Goal: Complete application form: Complete application form

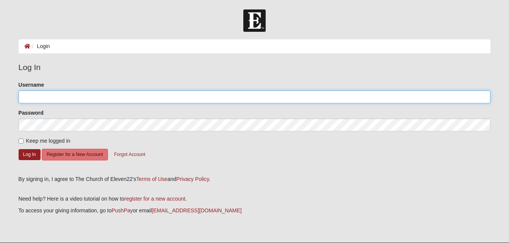
click at [61, 97] on input "Username" at bounding box center [255, 97] width 472 height 13
type input "lannie11"
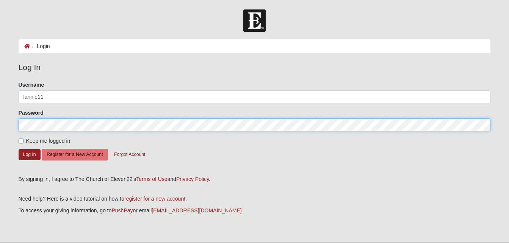
click at [19, 149] on button "Log In" at bounding box center [30, 154] width 22 height 11
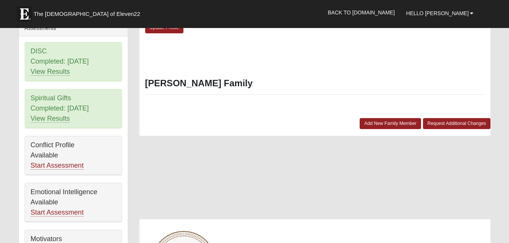
scroll to position [341, 0]
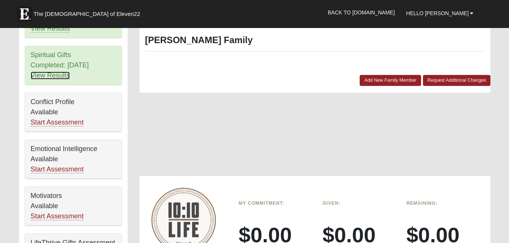
click at [53, 73] on link "View Results" at bounding box center [50, 76] width 39 height 8
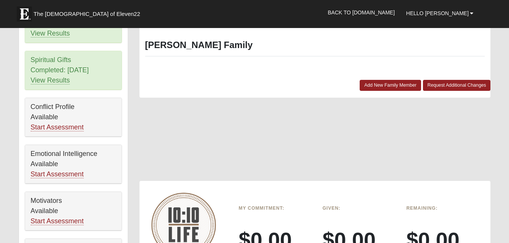
scroll to position [374, 0]
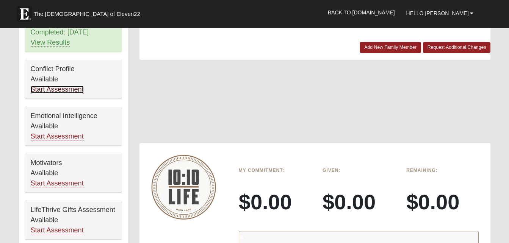
click at [57, 88] on link "Start Assessment" at bounding box center [57, 90] width 53 height 8
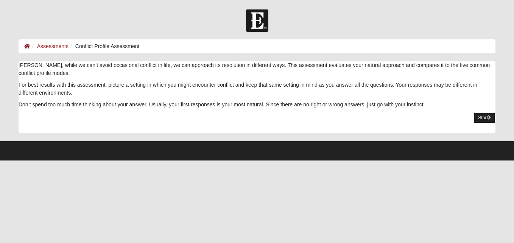
click at [484, 118] on link "Start" at bounding box center [485, 117] width 22 height 11
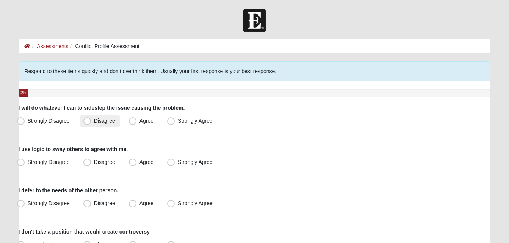
click at [94, 120] on span "Disagree" at bounding box center [104, 121] width 21 height 6
click at [86, 120] on input "Disagree" at bounding box center [88, 121] width 5 height 5
radio input "true"
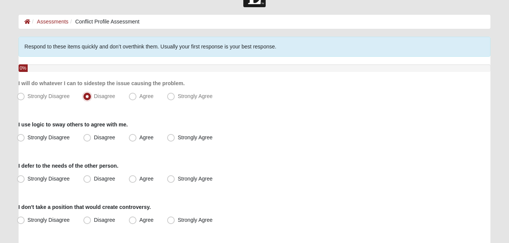
scroll to position [38, 0]
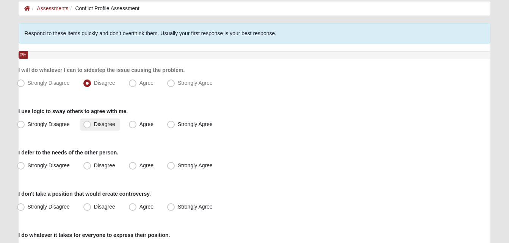
click at [94, 122] on span "Disagree" at bounding box center [104, 124] width 21 height 6
click at [86, 122] on input "Disagree" at bounding box center [88, 124] width 5 height 5
radio input "true"
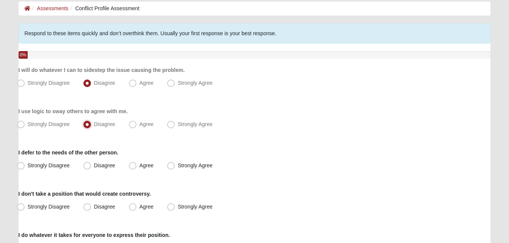
scroll to position [76, 0]
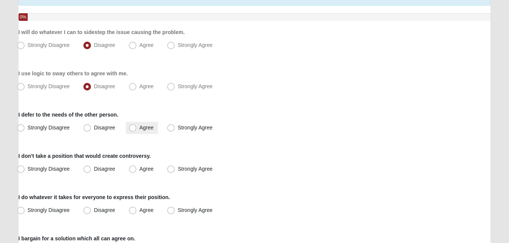
click at [139, 127] on span "Agree" at bounding box center [146, 128] width 14 height 6
click at [132, 127] on input "Agree" at bounding box center [134, 127] width 5 height 5
radio input "true"
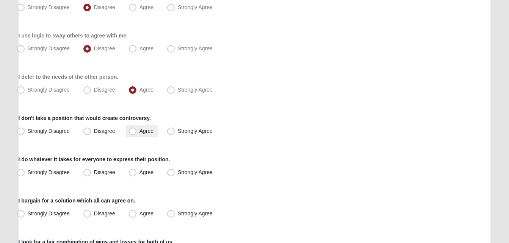
click at [139, 131] on span "Agree" at bounding box center [146, 131] width 14 height 6
click at [132, 131] on input "Agree" at bounding box center [134, 131] width 5 height 5
radio input "true"
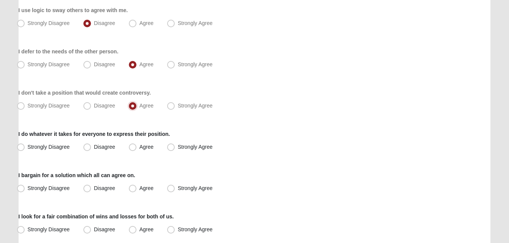
scroll to position [151, 0]
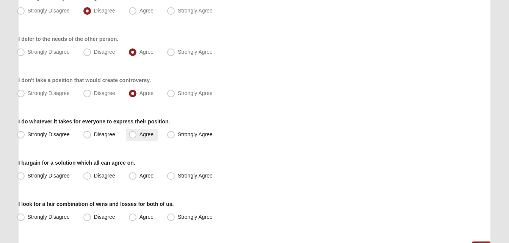
click at [139, 133] on span "Agree" at bounding box center [146, 134] width 14 height 6
click at [133, 133] on input "Agree" at bounding box center [134, 134] width 5 height 5
radio input "true"
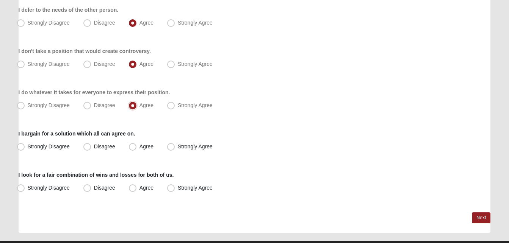
scroll to position [189, 0]
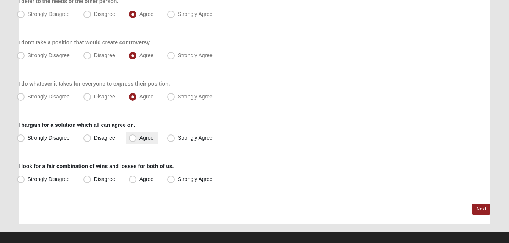
click at [139, 137] on span "Agree" at bounding box center [146, 138] width 14 height 6
click at [134, 137] on input "Agree" at bounding box center [134, 138] width 5 height 5
radio input "true"
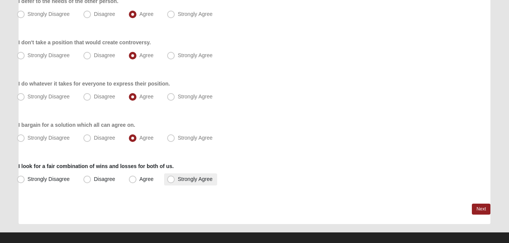
click at [178, 178] on span "Strongly Agree" at bounding box center [195, 179] width 35 height 6
click at [173, 178] on input "Strongly Agree" at bounding box center [172, 179] width 5 height 5
radio input "true"
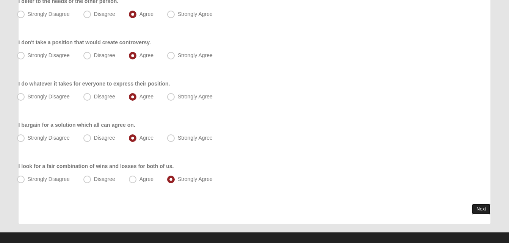
click at [477, 207] on link "Next" at bounding box center [480, 209] width 19 height 11
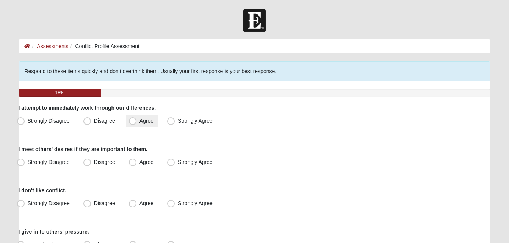
click at [139, 121] on span "Agree" at bounding box center [146, 121] width 14 height 6
click at [132, 121] on input "Agree" at bounding box center [134, 121] width 5 height 5
radio input "true"
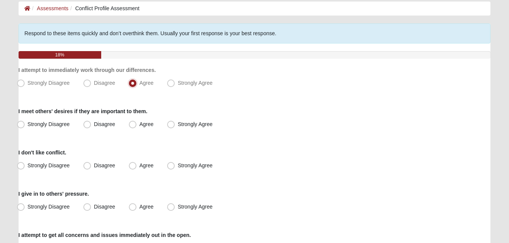
scroll to position [76, 0]
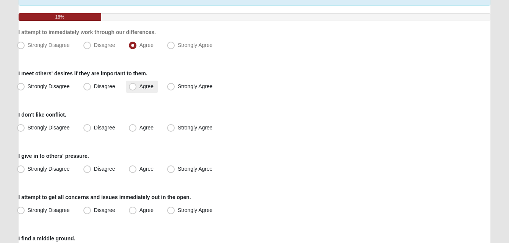
click at [139, 85] on span "Agree" at bounding box center [146, 86] width 14 height 6
click at [132, 85] on input "Agree" at bounding box center [134, 86] width 5 height 5
radio input "true"
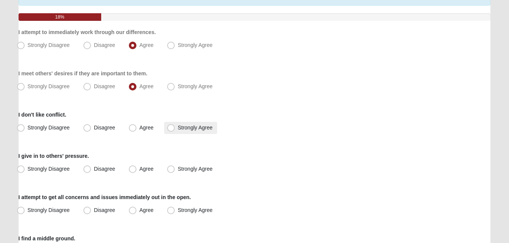
click at [178, 128] on span "Strongly Agree" at bounding box center [195, 128] width 35 height 6
click at [172, 128] on input "Strongly Agree" at bounding box center [172, 127] width 5 height 5
radio input "true"
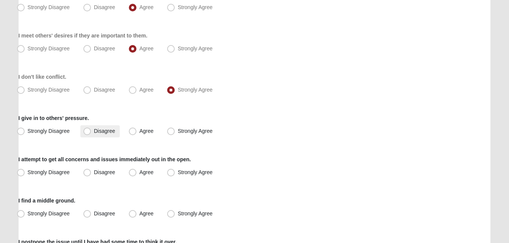
click at [94, 129] on span "Disagree" at bounding box center [104, 131] width 21 height 6
click at [86, 129] on input "Disagree" at bounding box center [88, 131] width 5 height 5
radio input "true"
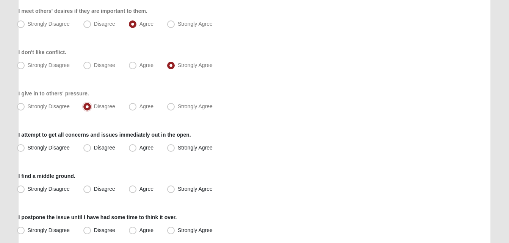
scroll to position [151, 0]
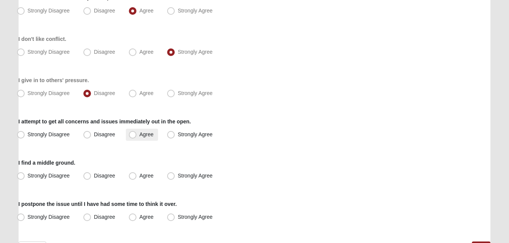
click at [139, 133] on span "Agree" at bounding box center [146, 134] width 14 height 6
click at [133, 133] on input "Agree" at bounding box center [134, 134] width 5 height 5
radio input "true"
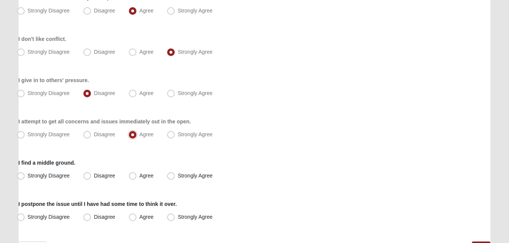
scroll to position [189, 0]
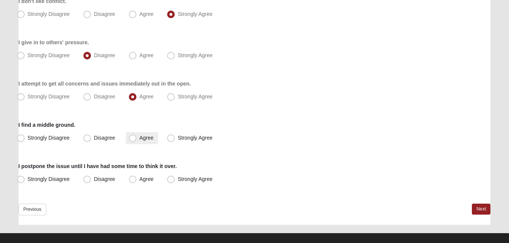
click at [139, 135] on span "Agree" at bounding box center [146, 138] width 14 height 6
click at [133, 136] on input "Agree" at bounding box center [134, 138] width 5 height 5
radio input "true"
click at [178, 179] on span "Strongly Agree" at bounding box center [195, 179] width 35 height 6
click at [170, 179] on input "Strongly Agree" at bounding box center [172, 179] width 5 height 5
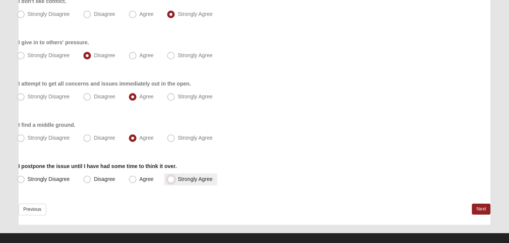
radio input "true"
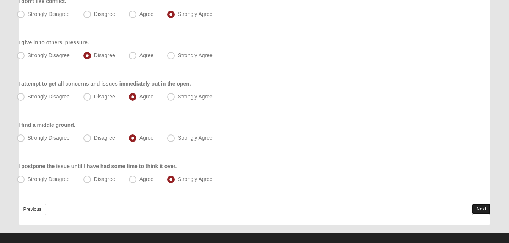
click at [479, 208] on link "Next" at bounding box center [480, 209] width 19 height 11
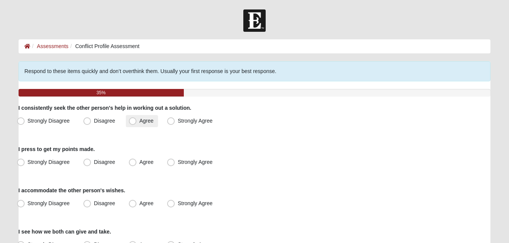
click at [139, 121] on span "Agree" at bounding box center [146, 121] width 14 height 6
click at [134, 121] on input "Agree" at bounding box center [134, 121] width 5 height 5
radio input "true"
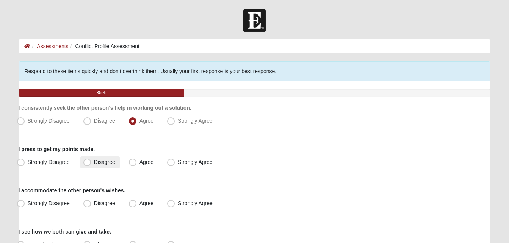
click at [94, 162] on span "Disagree" at bounding box center [104, 162] width 21 height 6
click at [86, 162] on input "Disagree" at bounding box center [88, 162] width 5 height 5
radio input "true"
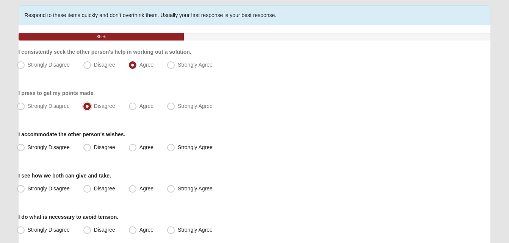
scroll to position [76, 0]
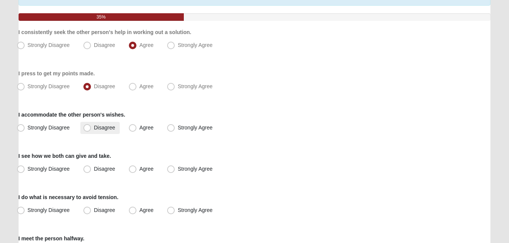
click at [94, 128] on span "Disagree" at bounding box center [104, 128] width 21 height 6
click at [86, 128] on input "Disagree" at bounding box center [88, 127] width 5 height 5
radio input "true"
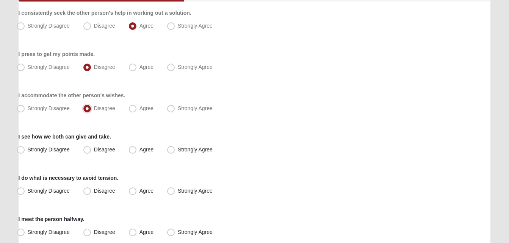
scroll to position [114, 0]
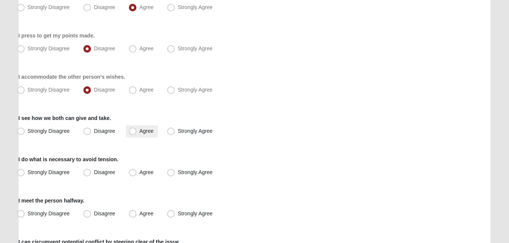
click at [139, 132] on span "Agree" at bounding box center [146, 131] width 14 height 6
click at [132, 132] on input "Agree" at bounding box center [134, 131] width 5 height 5
radio input "true"
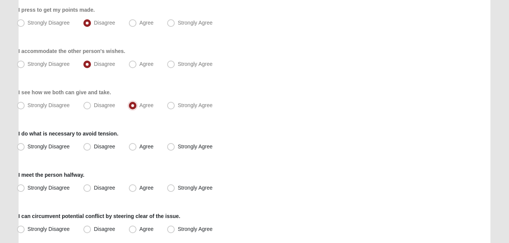
scroll to position [151, 0]
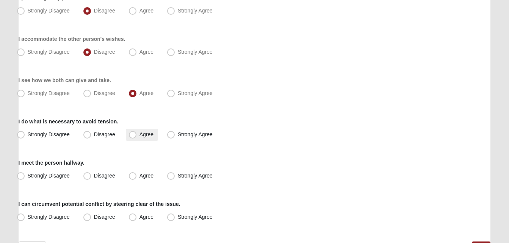
click at [139, 134] on span "Agree" at bounding box center [146, 134] width 14 height 6
click at [133, 134] on input "Agree" at bounding box center [134, 134] width 5 height 5
radio input "true"
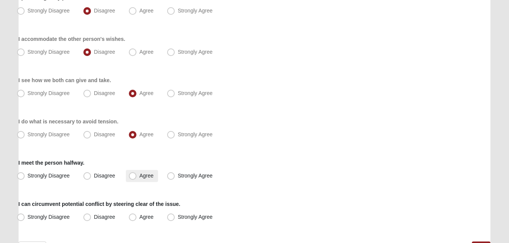
click at [139, 176] on span "Agree" at bounding box center [146, 176] width 14 height 6
click at [134, 176] on input "Agree" at bounding box center [134, 175] width 5 height 5
radio input "true"
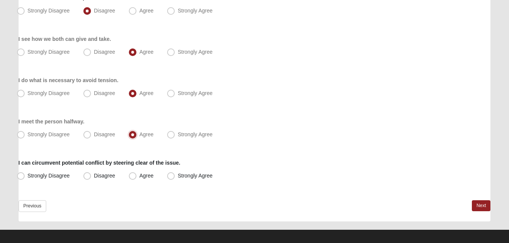
scroll to position [199, 0]
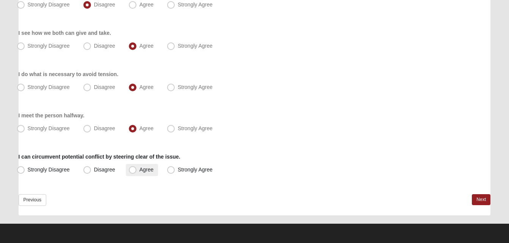
click at [139, 169] on span "Agree" at bounding box center [146, 170] width 14 height 6
click at [132, 169] on input "Agree" at bounding box center [134, 169] width 5 height 5
radio input "true"
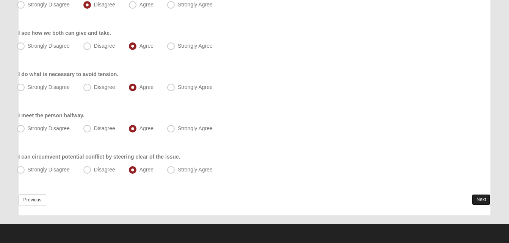
click at [477, 197] on link "Next" at bounding box center [480, 199] width 19 height 11
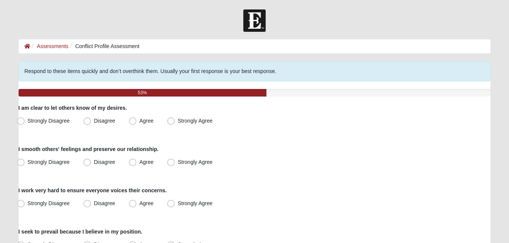
scroll to position [38, 0]
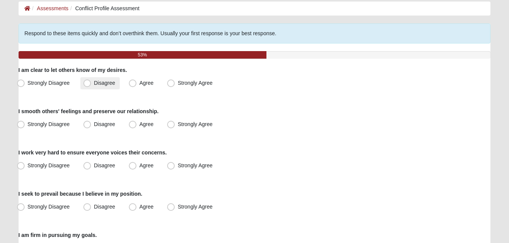
click at [94, 83] on span "Disagree" at bounding box center [104, 83] width 21 height 6
click at [87, 83] on input "Disagree" at bounding box center [88, 83] width 5 height 5
radio input "true"
click at [139, 123] on span "Agree" at bounding box center [146, 124] width 14 height 6
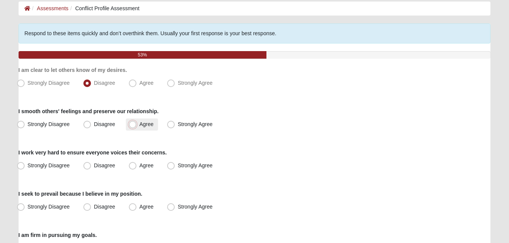
click at [133, 123] on input "Agree" at bounding box center [134, 124] width 5 height 5
radio input "true"
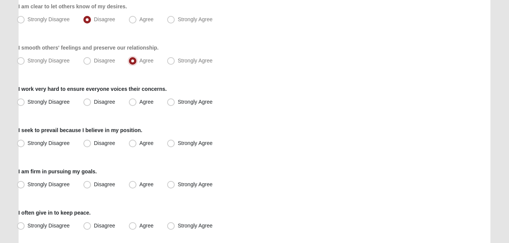
scroll to position [114, 0]
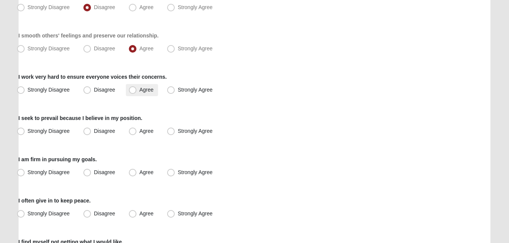
click at [139, 90] on span "Agree" at bounding box center [146, 90] width 14 height 6
click at [132, 90] on input "Agree" at bounding box center [134, 89] width 5 height 5
radio input "true"
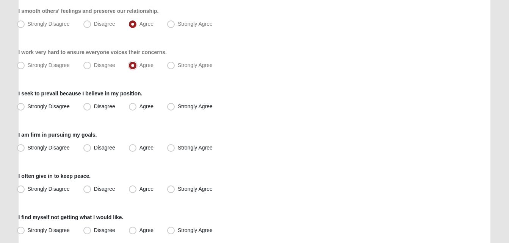
scroll to position [151, 0]
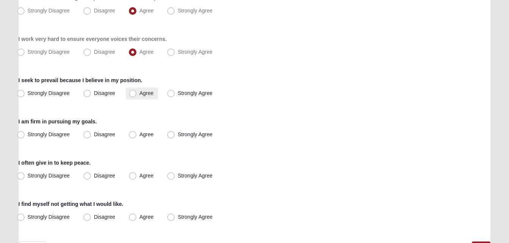
click at [139, 91] on span "Agree" at bounding box center [146, 93] width 14 height 6
click at [132, 91] on input "Agree" at bounding box center [134, 93] width 5 height 5
radio input "true"
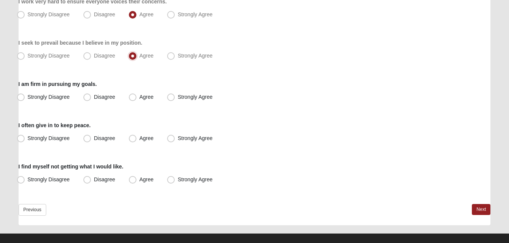
scroll to position [189, 0]
click at [139, 139] on span "Agree" at bounding box center [146, 138] width 14 height 6
click at [133, 139] on input "Agree" at bounding box center [134, 138] width 5 height 5
radio input "true"
click at [139, 178] on span "Agree" at bounding box center [146, 179] width 14 height 6
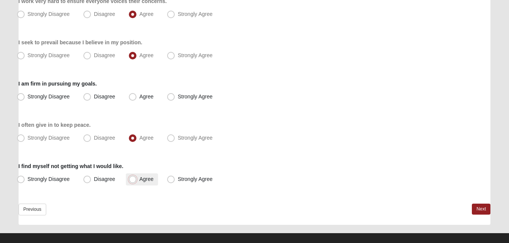
click at [132, 178] on input "Agree" at bounding box center [134, 179] width 5 height 5
radio input "true"
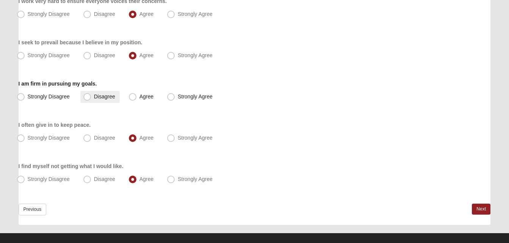
click at [94, 95] on span "Disagree" at bounding box center [104, 97] width 21 height 6
click at [86, 95] on input "Disagree" at bounding box center [88, 96] width 5 height 5
radio input "true"
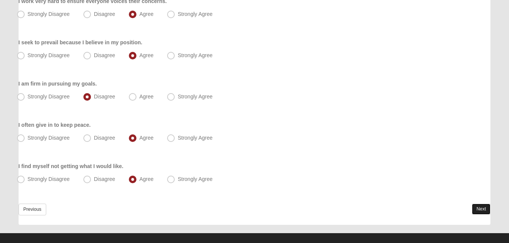
click at [479, 210] on link "Next" at bounding box center [480, 209] width 19 height 11
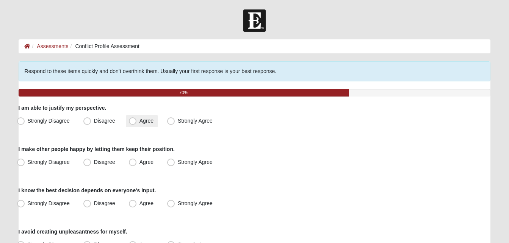
click at [139, 120] on span "Agree" at bounding box center [146, 121] width 14 height 6
click at [132, 120] on input "Agree" at bounding box center [134, 121] width 5 height 5
radio input "true"
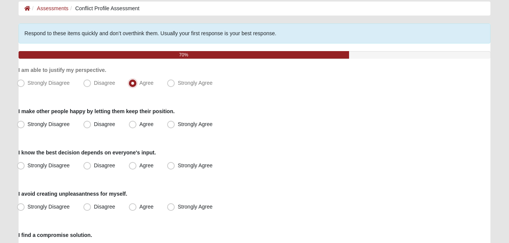
scroll to position [76, 0]
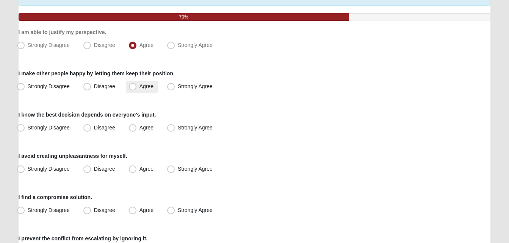
click at [139, 84] on span "Agree" at bounding box center [146, 86] width 14 height 6
click at [132, 84] on input "Agree" at bounding box center [134, 86] width 5 height 5
radio input "true"
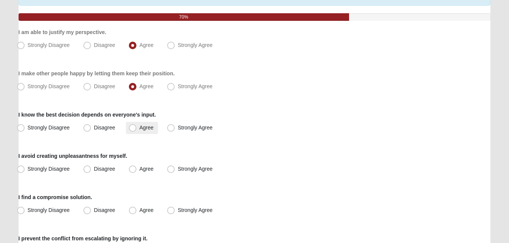
click at [139, 128] on span "Agree" at bounding box center [146, 128] width 14 height 6
click at [133, 128] on input "Agree" at bounding box center [134, 127] width 5 height 5
radio input "true"
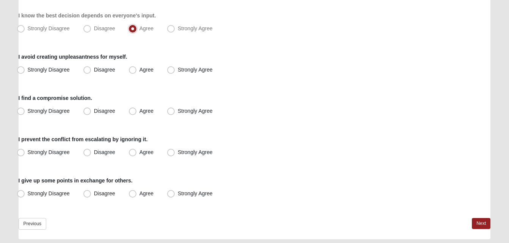
scroll to position [189, 0]
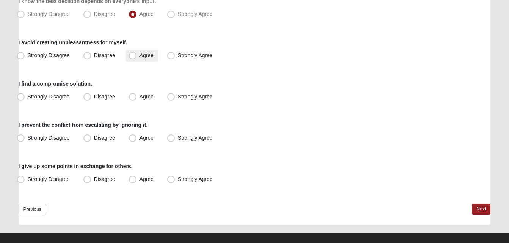
click at [139, 56] on span "Agree" at bounding box center [146, 55] width 14 height 6
click at [132, 56] on input "Agree" at bounding box center [134, 55] width 5 height 5
radio input "true"
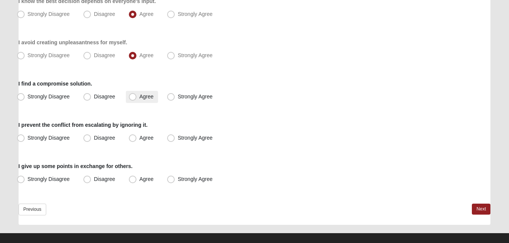
click at [139, 98] on span "Agree" at bounding box center [146, 97] width 14 height 6
click at [133, 98] on input "Agree" at bounding box center [134, 96] width 5 height 5
radio input "true"
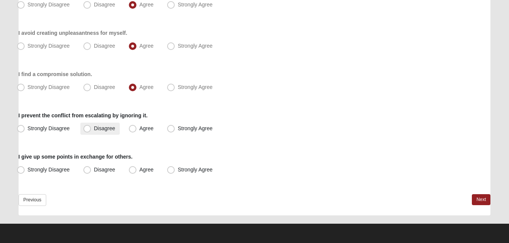
click at [94, 128] on span "Disagree" at bounding box center [104, 128] width 21 height 6
click at [87, 128] on input "Disagree" at bounding box center [88, 128] width 5 height 5
radio input "true"
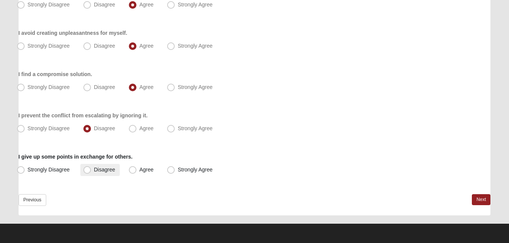
click at [94, 168] on span "Disagree" at bounding box center [104, 170] width 21 height 6
click at [88, 168] on input "Disagree" at bounding box center [88, 169] width 5 height 5
radio input "true"
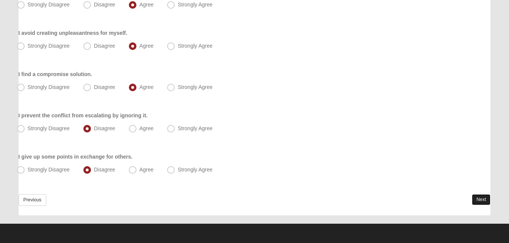
click at [481, 197] on link "Next" at bounding box center [480, 199] width 19 height 11
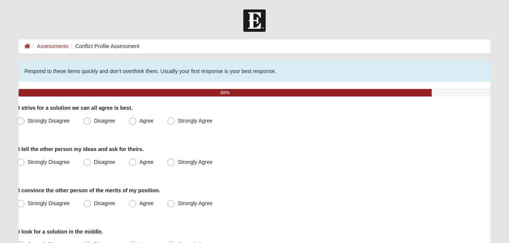
scroll to position [38, 0]
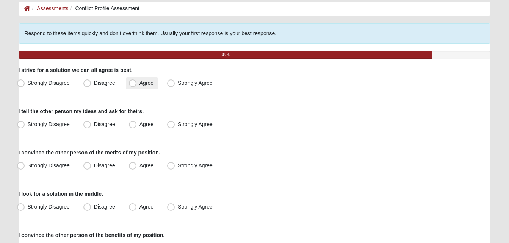
click at [139, 82] on span "Agree" at bounding box center [146, 83] width 14 height 6
click at [133, 82] on input "Agree" at bounding box center [134, 83] width 5 height 5
radio input "true"
click at [139, 125] on span "Agree" at bounding box center [146, 124] width 14 height 6
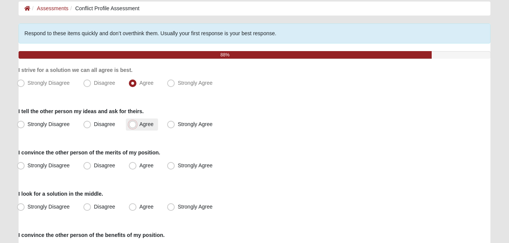
click at [133, 125] on input "Agree" at bounding box center [134, 124] width 5 height 5
radio input "true"
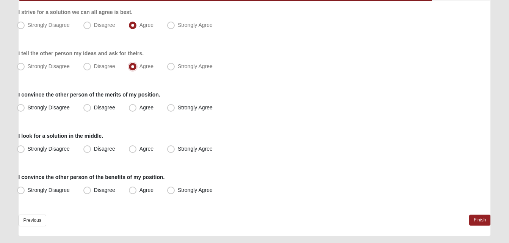
scroll to position [114, 0]
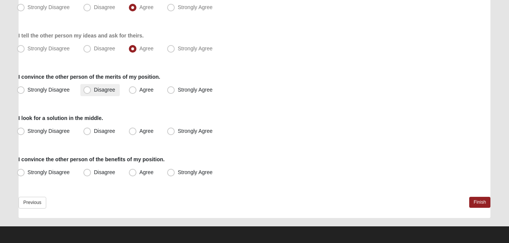
click at [94, 89] on span "Disagree" at bounding box center [104, 90] width 21 height 6
click at [86, 89] on input "Disagree" at bounding box center [88, 89] width 5 height 5
radio input "true"
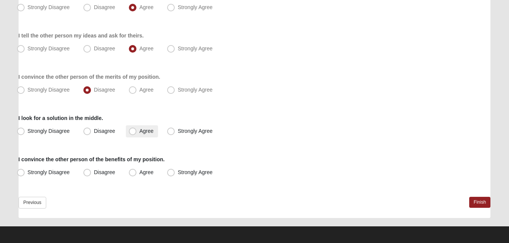
click at [139, 131] on span "Agree" at bounding box center [146, 131] width 14 height 6
click at [132, 131] on input "Agree" at bounding box center [134, 131] width 5 height 5
radio input "true"
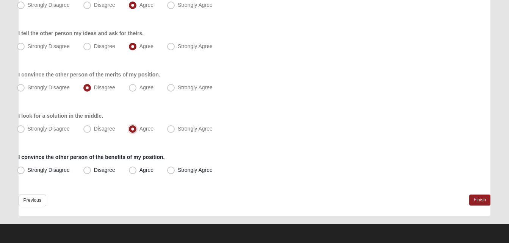
scroll to position [116, 0]
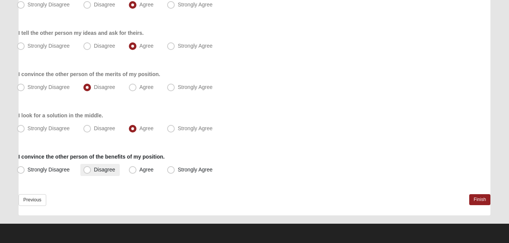
click at [94, 168] on span "Disagree" at bounding box center [104, 170] width 21 height 6
click at [87, 168] on input "Disagree" at bounding box center [88, 169] width 5 height 5
radio input "true"
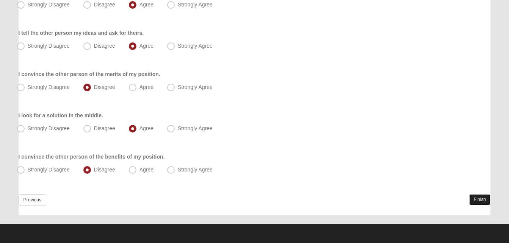
click at [481, 197] on link "Finish" at bounding box center [480, 199] width 22 height 11
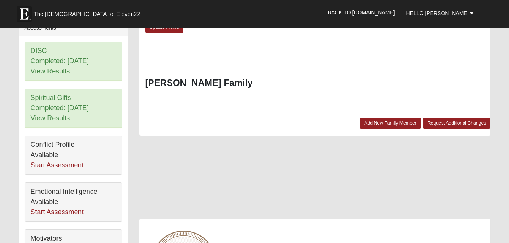
scroll to position [336, 0]
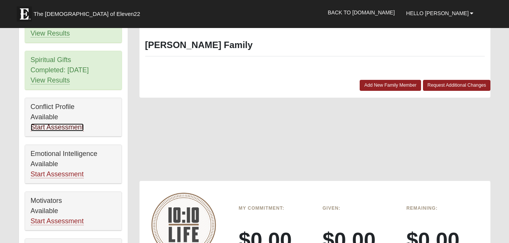
click at [54, 125] on link "Start Assessment" at bounding box center [57, 127] width 53 height 8
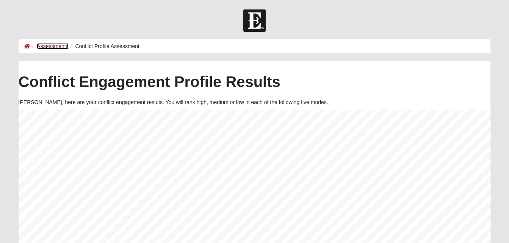
click at [48, 45] on link "Assessments" at bounding box center [52, 46] width 31 height 6
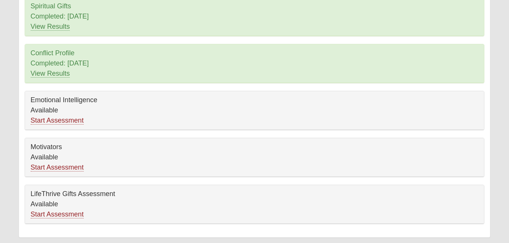
scroll to position [151, 0]
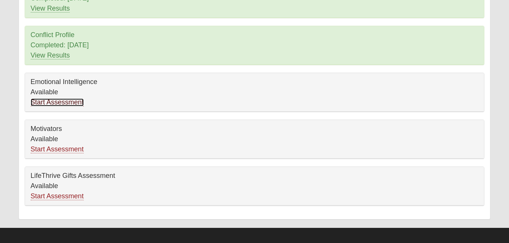
click at [56, 100] on link "Start Assessment" at bounding box center [57, 102] width 53 height 8
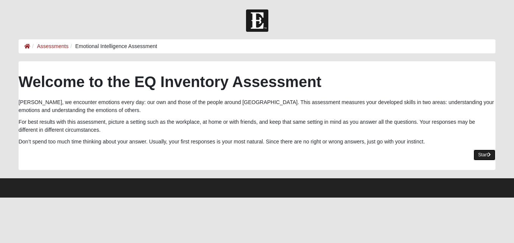
click at [482, 152] on link "Start" at bounding box center [485, 155] width 22 height 11
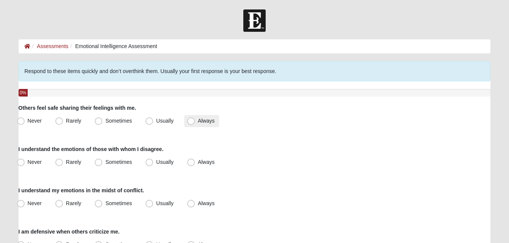
click at [198, 120] on span "Always" at bounding box center [206, 121] width 17 height 6
click at [191, 120] on input "Always" at bounding box center [192, 121] width 5 height 5
radio input "true"
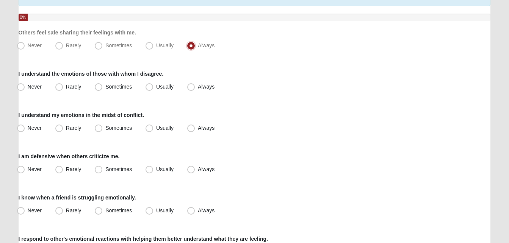
scroll to position [76, 0]
click at [156, 86] on span "Usually" at bounding box center [164, 86] width 17 height 6
click at [148, 86] on input "Usually" at bounding box center [150, 86] width 5 height 5
radio input "true"
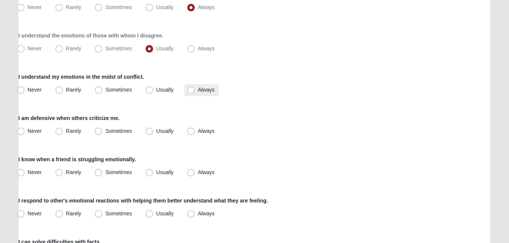
click at [198, 88] on span "Always" at bounding box center [206, 90] width 17 height 6
click at [190, 88] on input "Always" at bounding box center [192, 89] width 5 height 5
radio input "true"
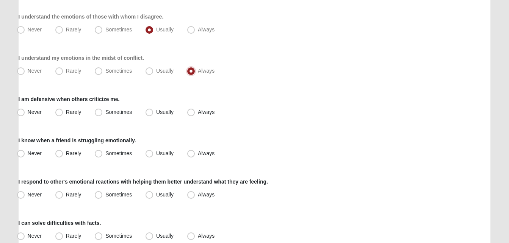
scroll to position [151, 0]
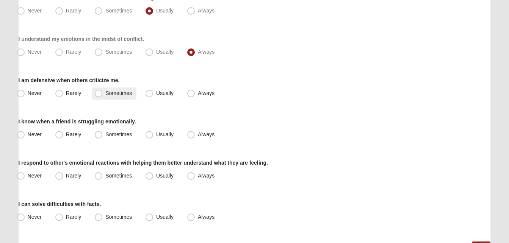
click at [105, 92] on span "Sometimes" at bounding box center [118, 93] width 27 height 6
click at [98, 92] on input "Sometimes" at bounding box center [100, 93] width 5 height 5
radio input "true"
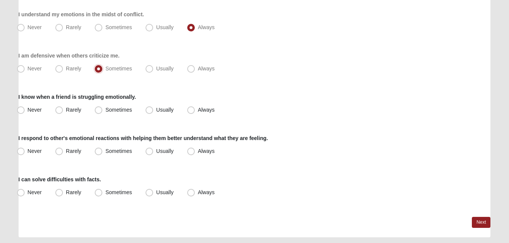
scroll to position [189, 0]
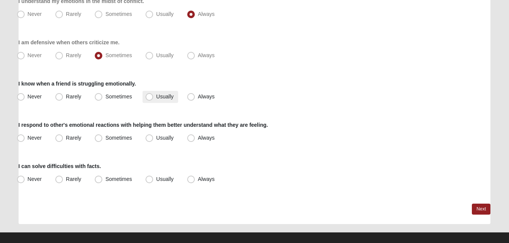
click at [156, 97] on span "Usually" at bounding box center [164, 97] width 17 height 6
click at [148, 97] on input "Usually" at bounding box center [150, 96] width 5 height 5
radio input "true"
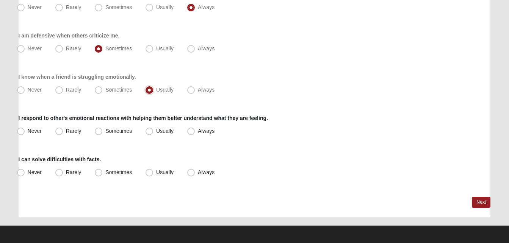
scroll to position [198, 0]
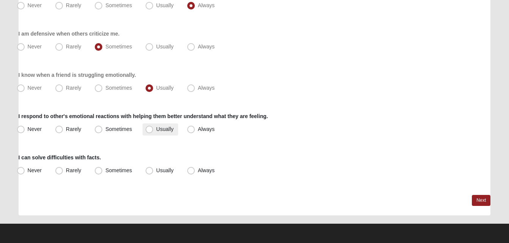
click at [156, 128] on span "Usually" at bounding box center [164, 129] width 17 height 6
click at [148, 128] on input "Usually" at bounding box center [150, 129] width 5 height 5
radio input "true"
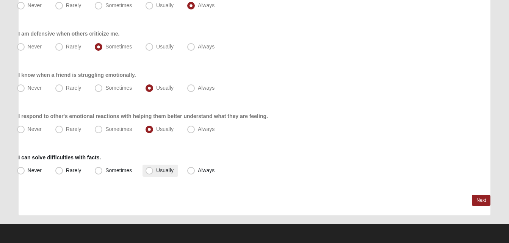
click at [156, 170] on span "Usually" at bounding box center [164, 170] width 17 height 6
click at [148, 170] on input "Usually" at bounding box center [150, 170] width 5 height 5
radio input "true"
click at [477, 198] on link "Next" at bounding box center [480, 200] width 19 height 11
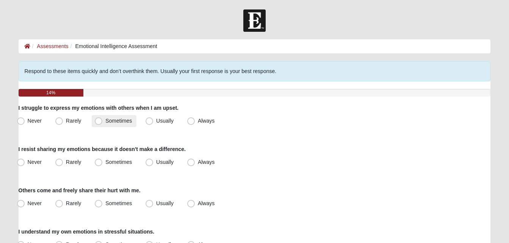
click at [105, 120] on span "Sometimes" at bounding box center [118, 121] width 27 height 6
click at [100, 120] on input "Sometimes" at bounding box center [100, 121] width 5 height 5
radio input "true"
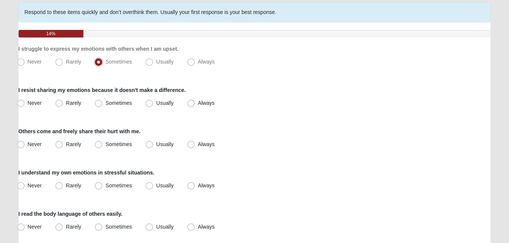
scroll to position [76, 0]
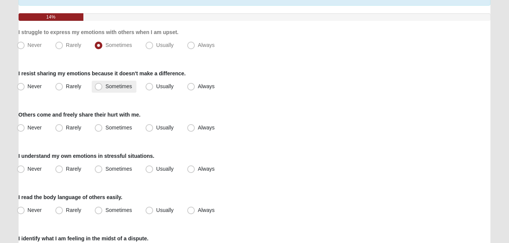
click at [105, 85] on span "Sometimes" at bounding box center [118, 86] width 27 height 6
click at [100, 85] on input "Sometimes" at bounding box center [100, 86] width 5 height 5
radio input "true"
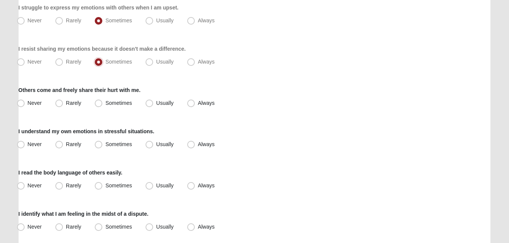
scroll to position [114, 0]
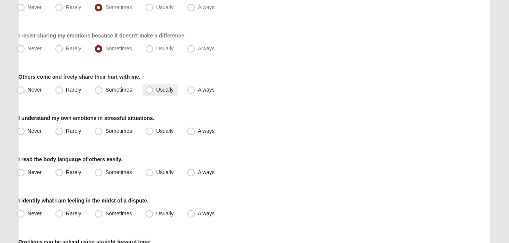
click at [156, 89] on span "Usually" at bounding box center [164, 90] width 17 height 6
click at [149, 89] on input "Usually" at bounding box center [150, 89] width 5 height 5
radio input "true"
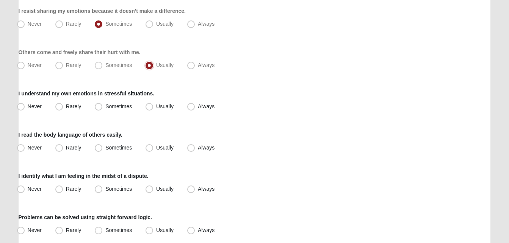
scroll to position [151, 0]
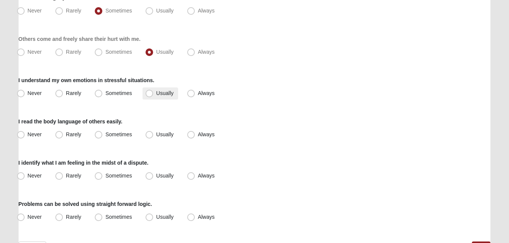
click at [156, 93] on span "Usually" at bounding box center [164, 93] width 17 height 6
click at [150, 93] on input "Usually" at bounding box center [150, 93] width 5 height 5
radio input "true"
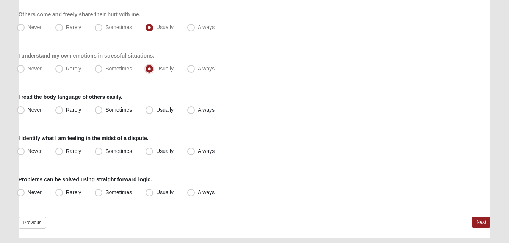
scroll to position [189, 0]
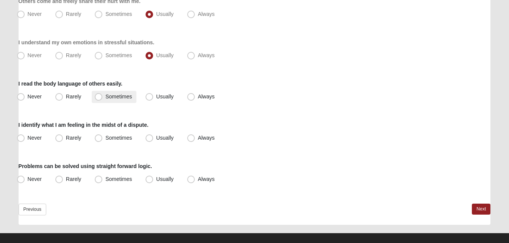
click at [105, 96] on span "Sometimes" at bounding box center [118, 97] width 27 height 6
click at [98, 96] on input "Sometimes" at bounding box center [100, 96] width 5 height 5
radio input "true"
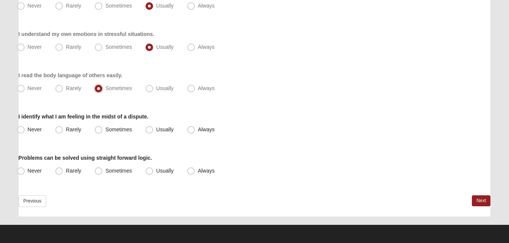
scroll to position [199, 0]
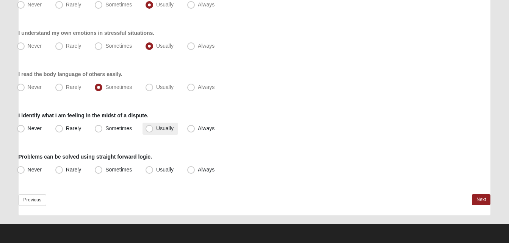
click at [156, 128] on span "Usually" at bounding box center [164, 128] width 17 height 6
click at [150, 128] on input "Usually" at bounding box center [150, 128] width 5 height 5
radio input "true"
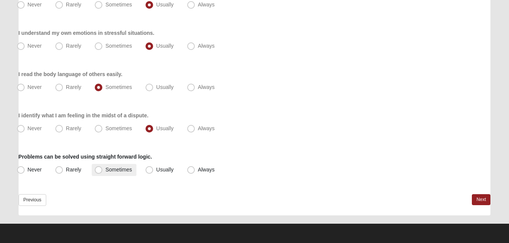
click at [105, 170] on span "Sometimes" at bounding box center [118, 170] width 27 height 6
click at [98, 170] on input "Sometimes" at bounding box center [100, 169] width 5 height 5
radio input "true"
click at [484, 200] on link "Next" at bounding box center [480, 199] width 19 height 11
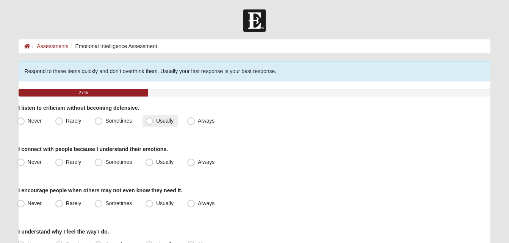
click at [156, 121] on span "Usually" at bounding box center [164, 121] width 17 height 6
click at [150, 121] on input "Usually" at bounding box center [150, 121] width 5 height 5
radio input "true"
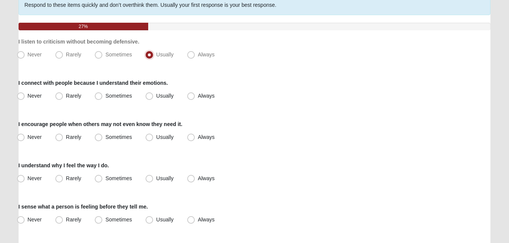
scroll to position [76, 0]
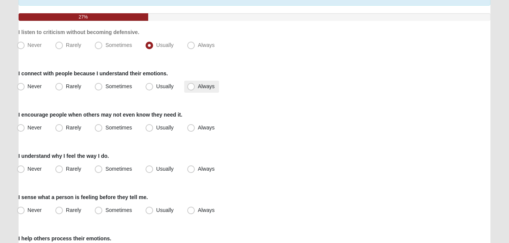
click at [198, 86] on span "Always" at bounding box center [206, 86] width 17 height 6
click at [191, 86] on input "Always" at bounding box center [192, 86] width 5 height 5
radio input "true"
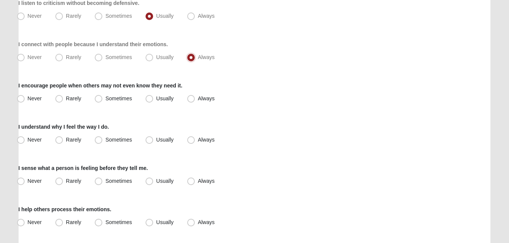
scroll to position [114, 0]
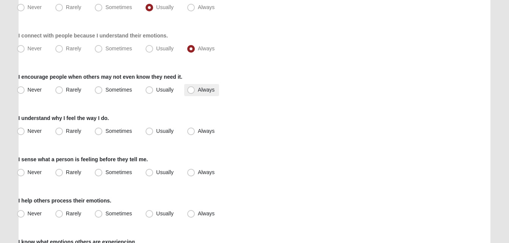
click at [198, 89] on span "Always" at bounding box center [206, 90] width 17 height 6
click at [190, 89] on input "Always" at bounding box center [192, 89] width 5 height 5
radio input "true"
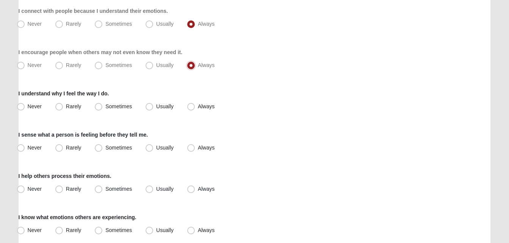
scroll to position [151, 0]
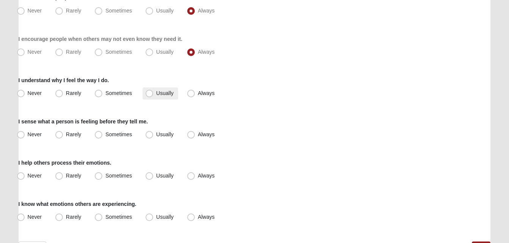
click at [156, 91] on span "Usually" at bounding box center [164, 93] width 17 height 6
click at [150, 91] on input "Usually" at bounding box center [150, 93] width 5 height 5
radio input "true"
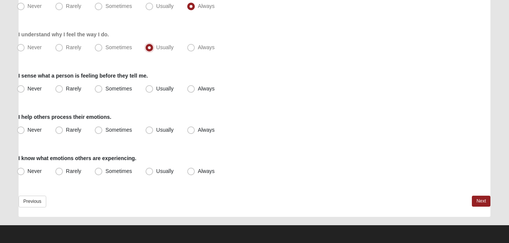
scroll to position [199, 0]
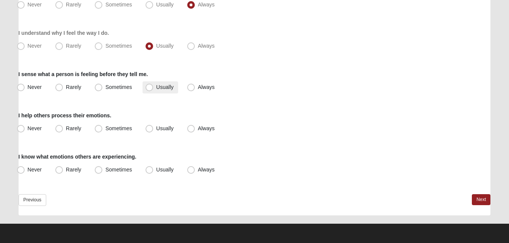
click at [156, 87] on span "Usually" at bounding box center [164, 87] width 17 height 6
click at [148, 87] on input "Usually" at bounding box center [150, 87] width 5 height 5
radio input "true"
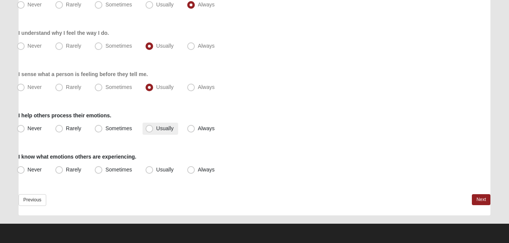
click at [156, 128] on span "Usually" at bounding box center [164, 128] width 17 height 6
click at [151, 128] on input "Usually" at bounding box center [150, 128] width 5 height 5
radio input "true"
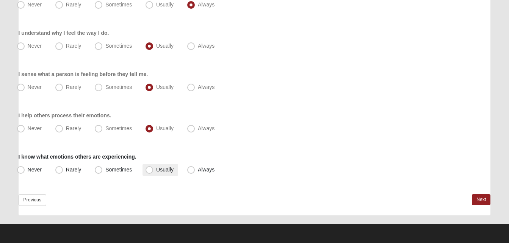
click at [156, 170] on span "Usually" at bounding box center [164, 170] width 17 height 6
click at [151, 170] on input "Usually" at bounding box center [150, 169] width 5 height 5
radio input "true"
click at [480, 200] on link "Next" at bounding box center [480, 199] width 19 height 11
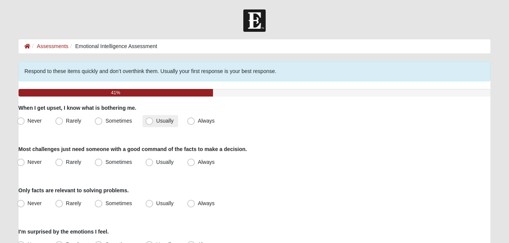
click at [156, 119] on span "Usually" at bounding box center [164, 121] width 17 height 6
click at [149, 119] on input "Usually" at bounding box center [150, 121] width 5 height 5
radio input "true"
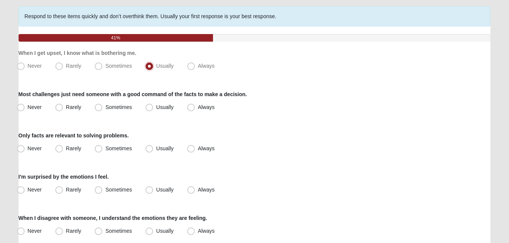
scroll to position [76, 0]
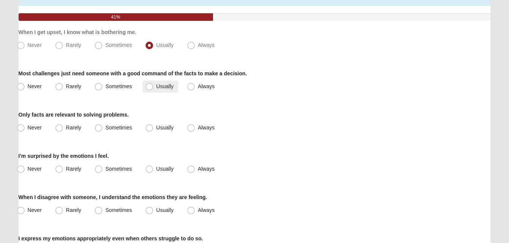
click at [156, 84] on span "Usually" at bounding box center [164, 86] width 17 height 6
click at [148, 84] on input "Usually" at bounding box center [150, 86] width 5 height 5
radio input "true"
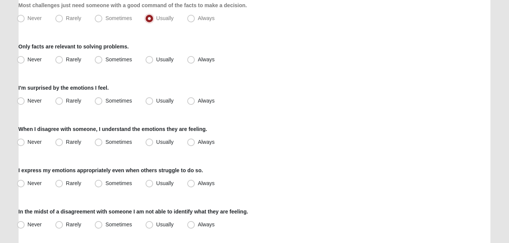
scroll to position [151, 0]
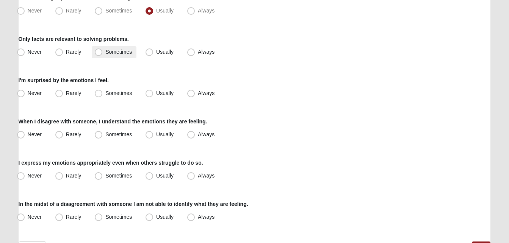
click at [105, 50] on span "Sometimes" at bounding box center [118, 52] width 27 height 6
click at [98, 50] on input "Sometimes" at bounding box center [100, 52] width 5 height 5
radio input "true"
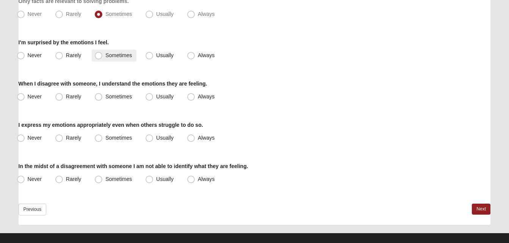
click at [105, 54] on span "Sometimes" at bounding box center [118, 55] width 27 height 6
click at [98, 54] on input "Sometimes" at bounding box center [100, 55] width 5 height 5
radio input "true"
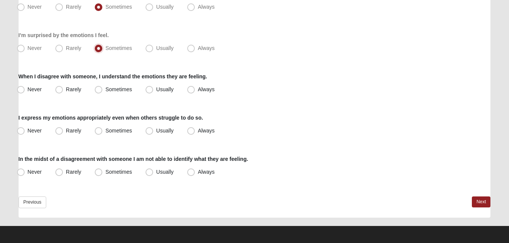
scroll to position [199, 0]
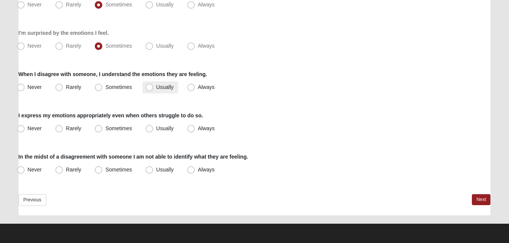
click at [156, 86] on span "Usually" at bounding box center [164, 87] width 17 height 6
click at [148, 86] on input "Usually" at bounding box center [150, 87] width 5 height 5
radio input "true"
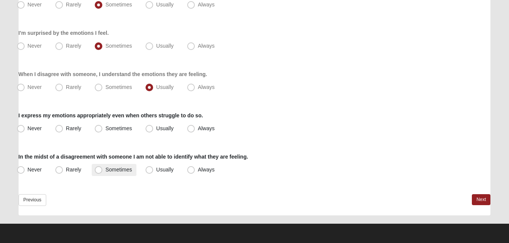
click at [105, 168] on span "Sometimes" at bounding box center [118, 170] width 27 height 6
click at [98, 168] on input "Sometimes" at bounding box center [100, 169] width 5 height 5
radio input "true"
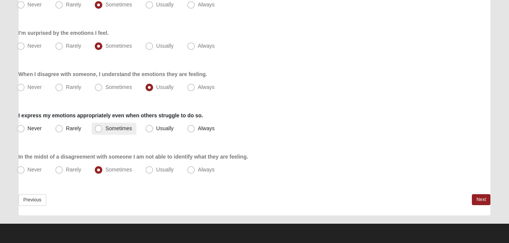
click at [105, 129] on span "Sometimes" at bounding box center [118, 128] width 27 height 6
click at [100, 129] on input "Sometimes" at bounding box center [100, 128] width 5 height 5
radio input "true"
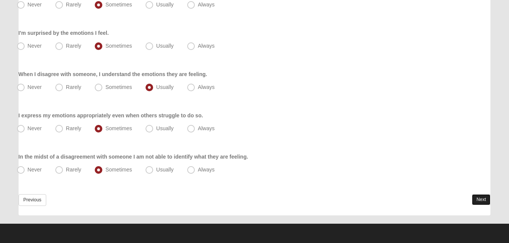
click at [480, 199] on link "Next" at bounding box center [480, 199] width 19 height 11
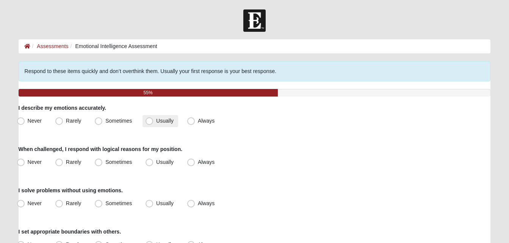
click at [156, 122] on span "Usually" at bounding box center [164, 121] width 17 height 6
click at [150, 122] on input "Usually" at bounding box center [150, 121] width 5 height 5
radio input "true"
click at [156, 161] on span "Usually" at bounding box center [164, 162] width 17 height 6
click at [149, 161] on input "Usually" at bounding box center [150, 162] width 5 height 5
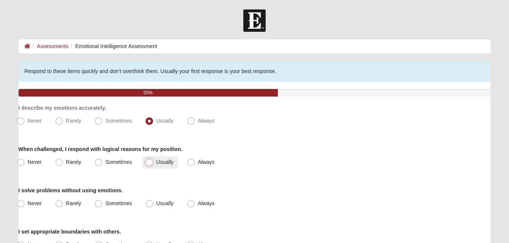
radio input "true"
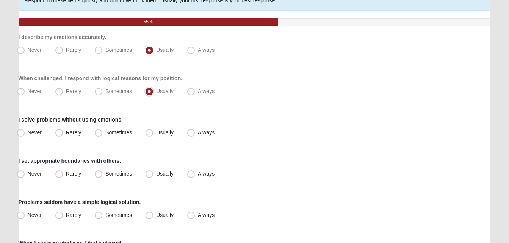
scroll to position [76, 0]
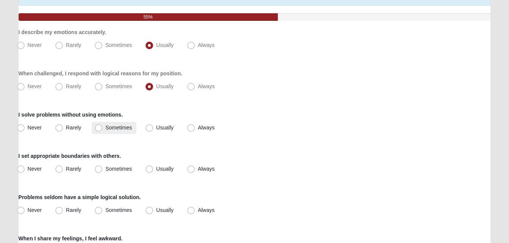
click at [105, 128] on span "Sometimes" at bounding box center [118, 128] width 27 height 6
click at [98, 128] on input "Sometimes" at bounding box center [100, 127] width 5 height 5
radio input "true"
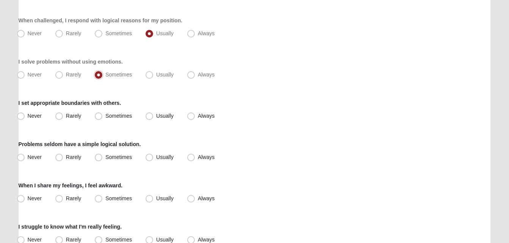
scroll to position [151, 0]
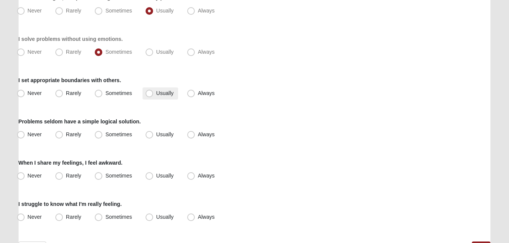
click at [156, 92] on span "Usually" at bounding box center [164, 93] width 17 height 6
click at [150, 92] on input "Usually" at bounding box center [150, 93] width 5 height 5
radio input "true"
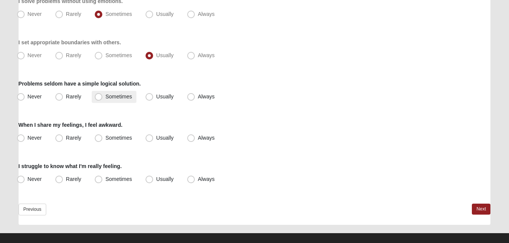
click at [105, 96] on span "Sometimes" at bounding box center [118, 97] width 27 height 6
click at [98, 96] on input "Sometimes" at bounding box center [100, 96] width 5 height 5
radio input "true"
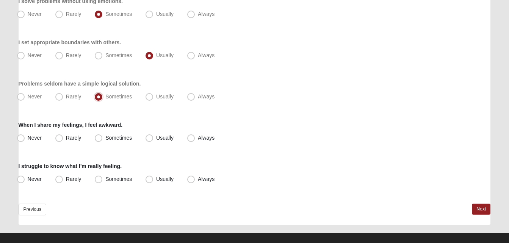
scroll to position [199, 0]
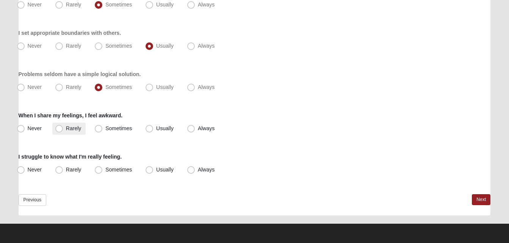
click at [66, 125] on span "Rarely" at bounding box center [73, 128] width 15 height 6
click at [58, 126] on input "Rarely" at bounding box center [60, 128] width 5 height 5
radio input "true"
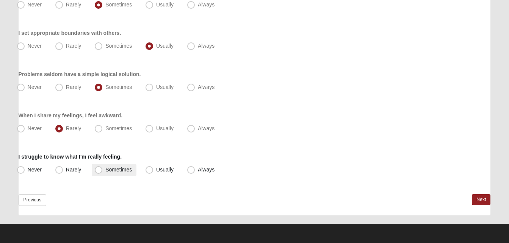
click at [105, 172] on span "Sometimes" at bounding box center [118, 170] width 27 height 6
click at [100, 172] on input "Sometimes" at bounding box center [100, 169] width 5 height 5
radio input "true"
click at [479, 197] on link "Next" at bounding box center [480, 199] width 19 height 11
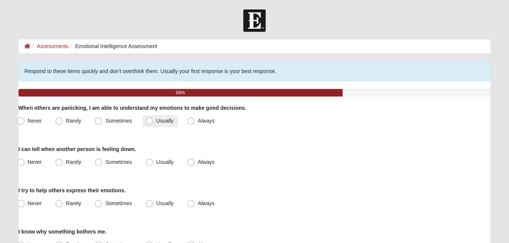
click at [156, 119] on span "Usually" at bounding box center [164, 121] width 17 height 6
click at [148, 119] on input "Usually" at bounding box center [150, 121] width 5 height 5
radio input "true"
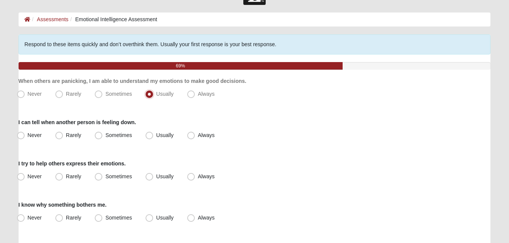
scroll to position [38, 0]
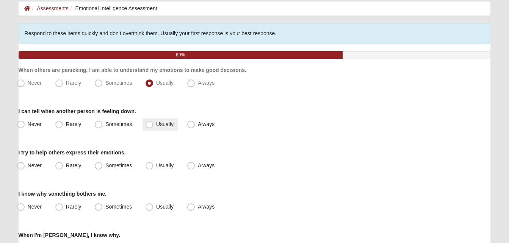
click at [156, 122] on span "Usually" at bounding box center [164, 124] width 17 height 6
click at [148, 122] on input "Usually" at bounding box center [150, 124] width 5 height 5
radio input "true"
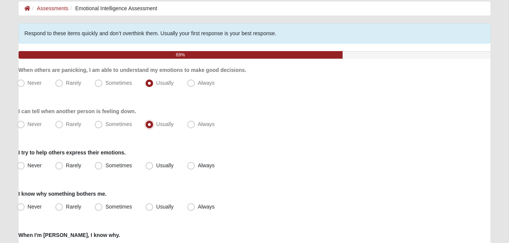
scroll to position [76, 0]
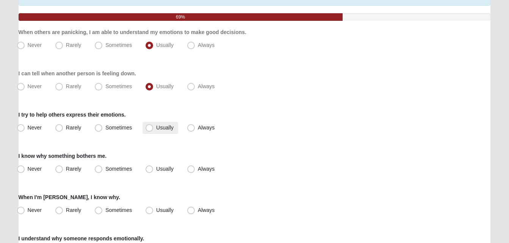
click at [156, 126] on span "Usually" at bounding box center [164, 128] width 17 height 6
click at [148, 126] on input "Usually" at bounding box center [150, 127] width 5 height 5
radio input "true"
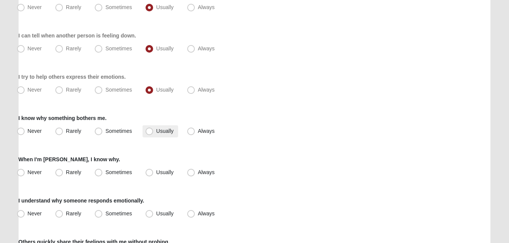
click at [156, 130] on span "Usually" at bounding box center [164, 131] width 17 height 6
click at [149, 130] on input "Usually" at bounding box center [150, 131] width 5 height 5
radio input "true"
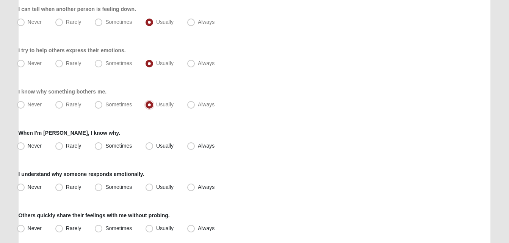
scroll to position [151, 0]
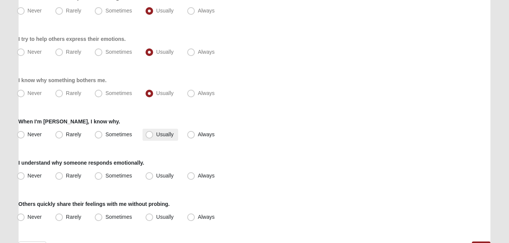
click at [156, 135] on span "Usually" at bounding box center [164, 134] width 17 height 6
click at [148, 135] on input "Usually" at bounding box center [150, 134] width 5 height 5
radio input "true"
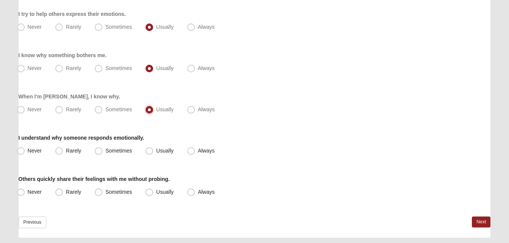
scroll to position [189, 0]
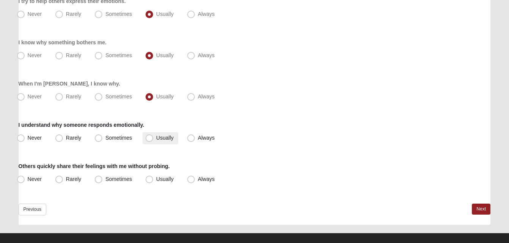
click at [156, 138] on span "Usually" at bounding box center [164, 138] width 17 height 6
click at [148, 138] on input "Usually" at bounding box center [150, 138] width 5 height 5
radio input "true"
click at [156, 180] on span "Usually" at bounding box center [164, 179] width 17 height 6
click at [148, 180] on input "Usually" at bounding box center [150, 179] width 5 height 5
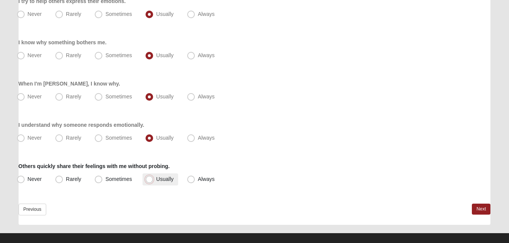
radio input "true"
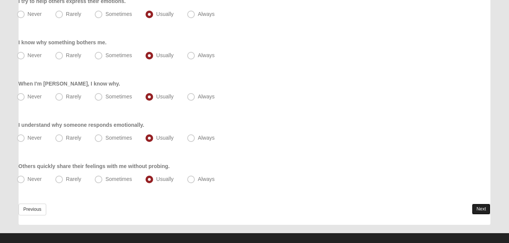
click at [481, 206] on link "Next" at bounding box center [480, 209] width 19 height 11
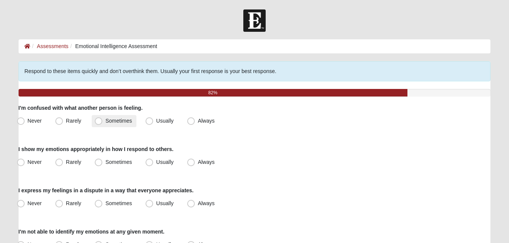
click at [105, 120] on span "Sometimes" at bounding box center [118, 121] width 27 height 6
click at [101, 120] on input "Sometimes" at bounding box center [100, 121] width 5 height 5
radio input "true"
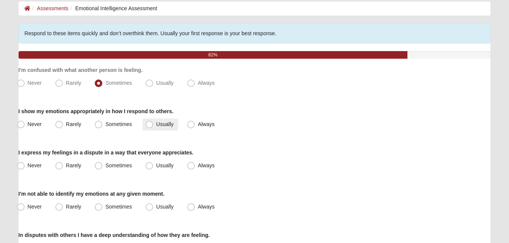
click at [156, 123] on span "Usually" at bounding box center [164, 124] width 17 height 6
click at [150, 123] on input "Usually" at bounding box center [150, 124] width 5 height 5
radio input "true"
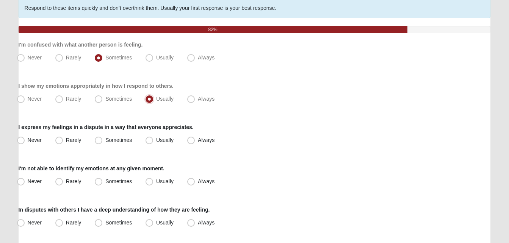
scroll to position [76, 0]
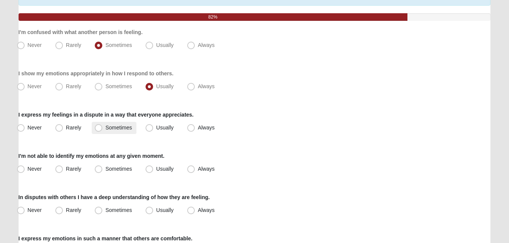
click at [105, 127] on span "Sometimes" at bounding box center [118, 128] width 27 height 6
click at [99, 127] on input "Sometimes" at bounding box center [100, 127] width 5 height 5
radio input "true"
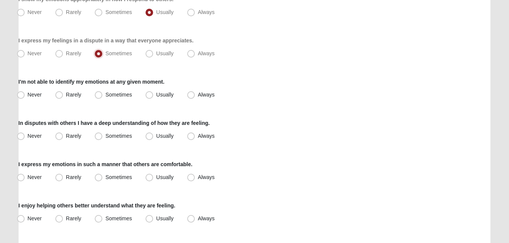
scroll to position [189, 0]
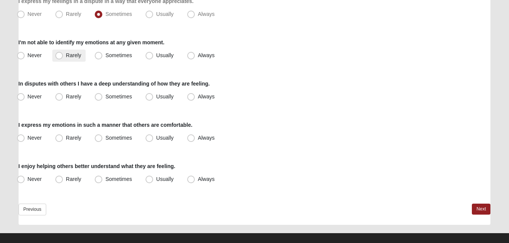
click at [66, 55] on span "Rarely" at bounding box center [73, 55] width 15 height 6
click at [59, 55] on input "Rarely" at bounding box center [60, 55] width 5 height 5
radio input "true"
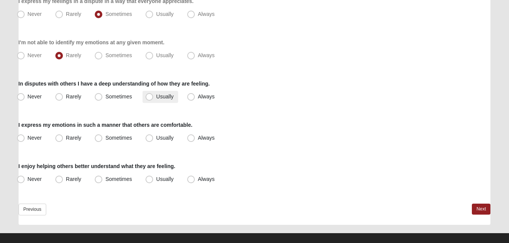
click at [156, 95] on span "Usually" at bounding box center [164, 97] width 17 height 6
click at [148, 95] on input "Usually" at bounding box center [150, 96] width 5 height 5
radio input "true"
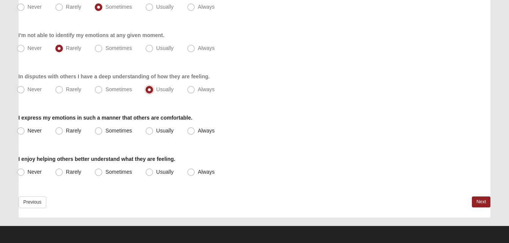
scroll to position [199, 0]
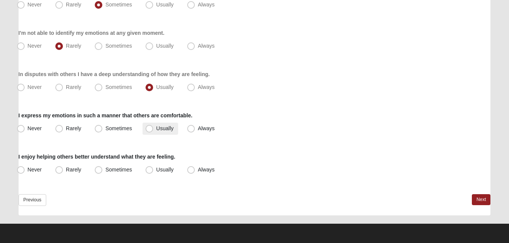
click at [156, 129] on span "Usually" at bounding box center [164, 128] width 17 height 6
click at [149, 129] on input "Usually" at bounding box center [150, 128] width 5 height 5
radio input "true"
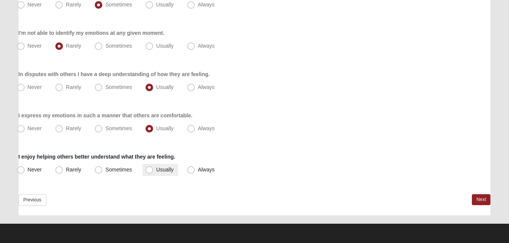
click at [156, 170] on span "Usually" at bounding box center [164, 170] width 17 height 6
click at [148, 170] on input "Usually" at bounding box center [150, 169] width 5 height 5
radio input "true"
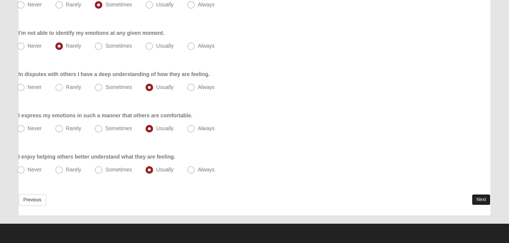
click at [480, 199] on link "Next" at bounding box center [480, 199] width 19 height 11
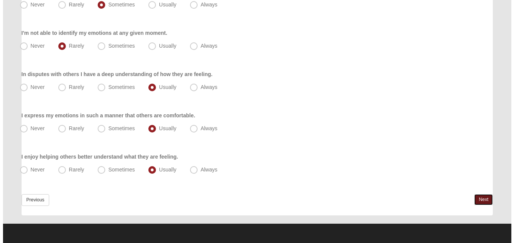
scroll to position [0, 0]
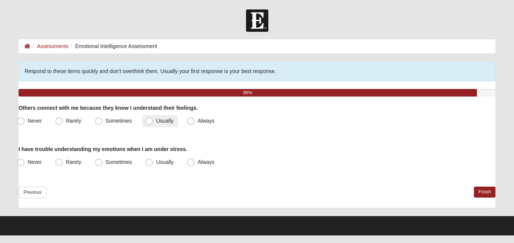
click at [156, 120] on span "Usually" at bounding box center [164, 121] width 17 height 6
click at [148, 120] on input "Usually" at bounding box center [150, 121] width 5 height 5
radio input "true"
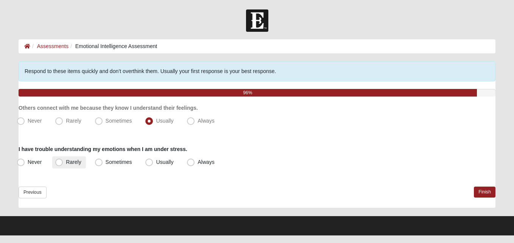
click at [66, 162] on span "Rarely" at bounding box center [73, 162] width 15 height 6
click at [59, 162] on input "Rarely" at bounding box center [60, 162] width 5 height 5
radio input "true"
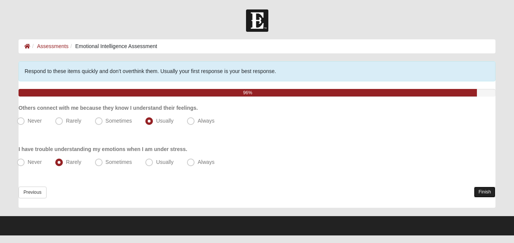
click at [483, 190] on link "Finish" at bounding box center [485, 192] width 22 height 11
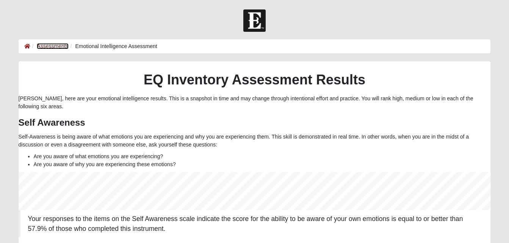
click at [52, 45] on link "Assessments" at bounding box center [52, 46] width 31 height 6
